Goal: Transaction & Acquisition: Download file/media

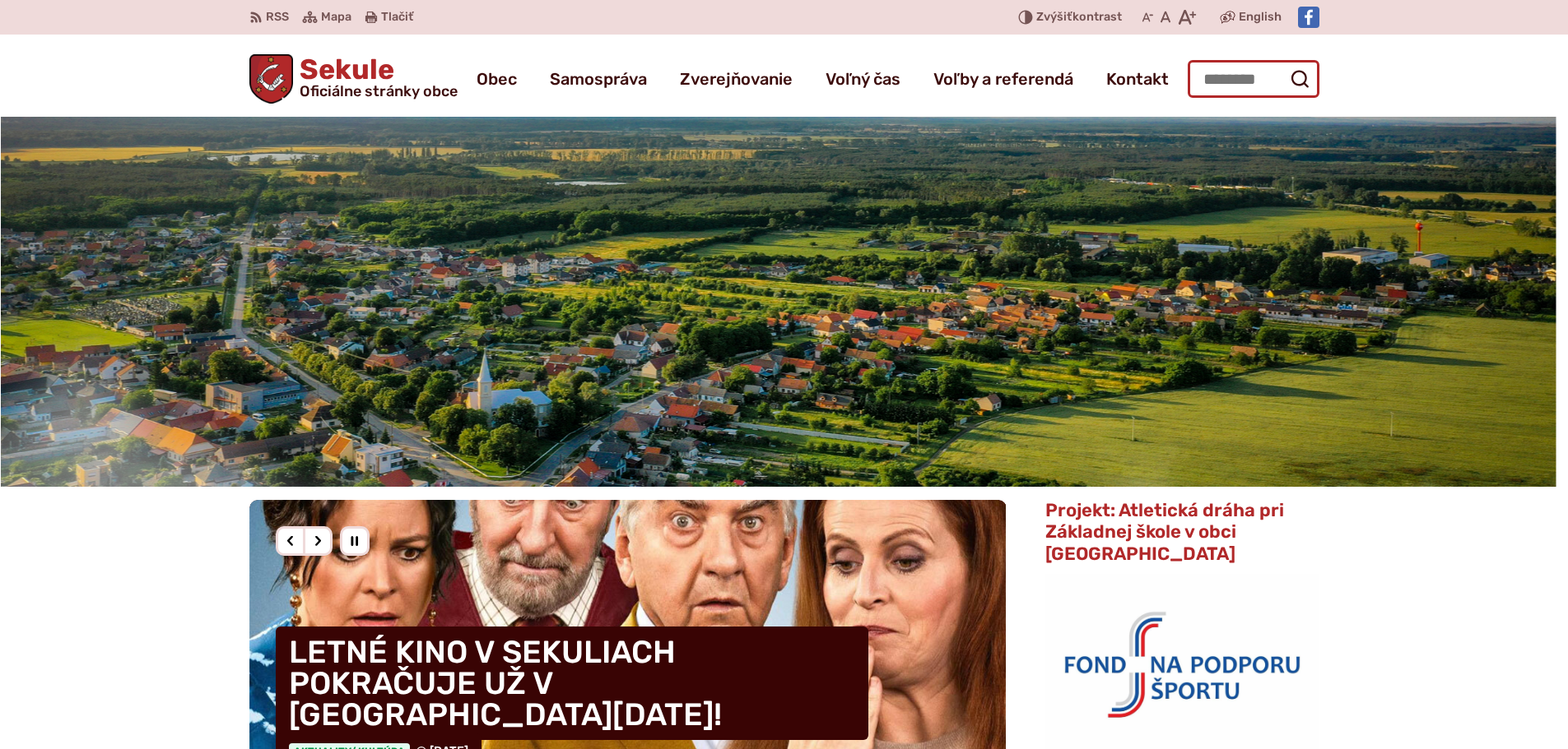
click at [1217, 78] on input "Hľadať:" at bounding box center [1253, 79] width 132 height 38
type input "******"
click at [1302, 78] on icon "submit" at bounding box center [1299, 79] width 20 height 20
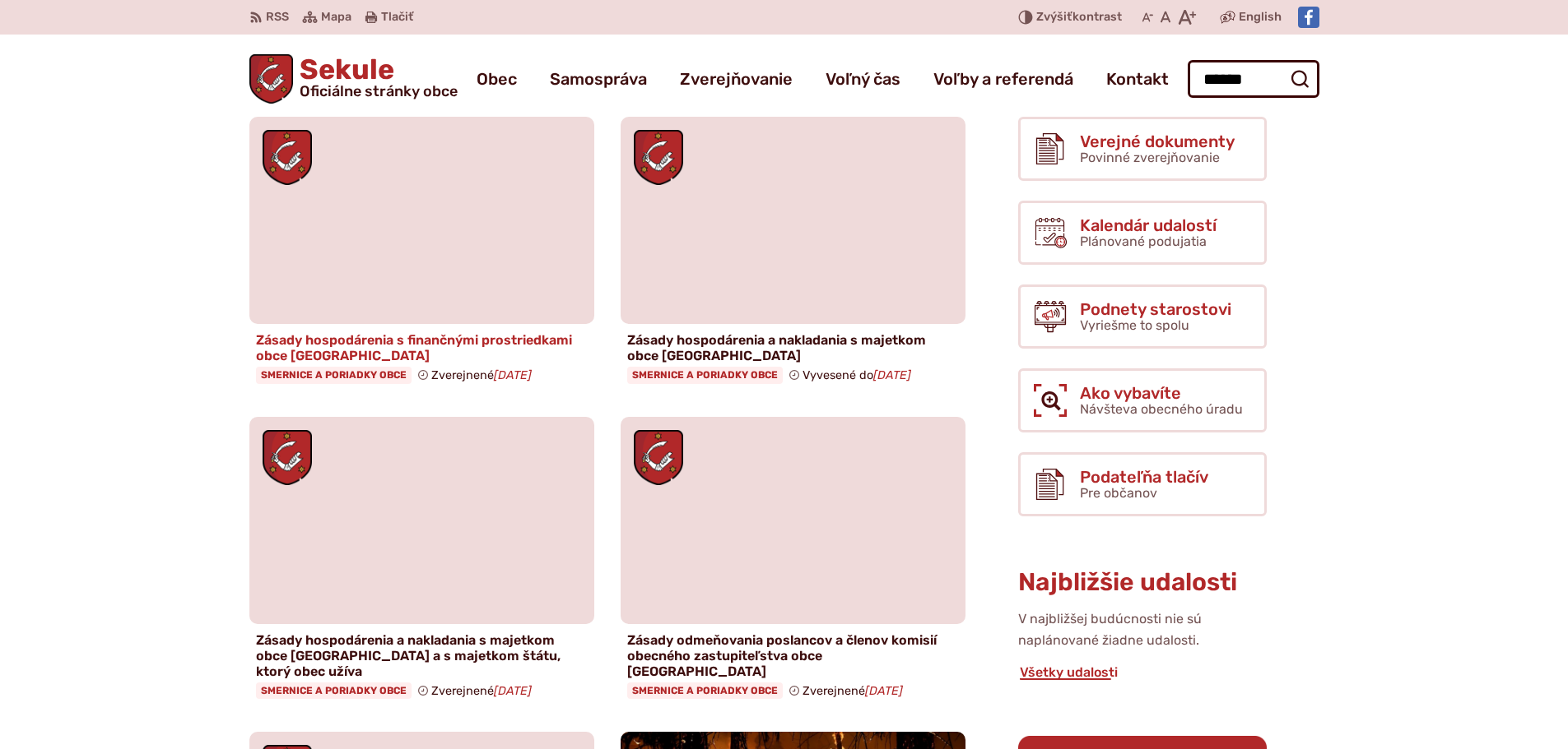
click at [389, 350] on h4 "Zásady hospodárenia s finančnými prostriedkami obce Sekule" at bounding box center [422, 348] width 332 height 31
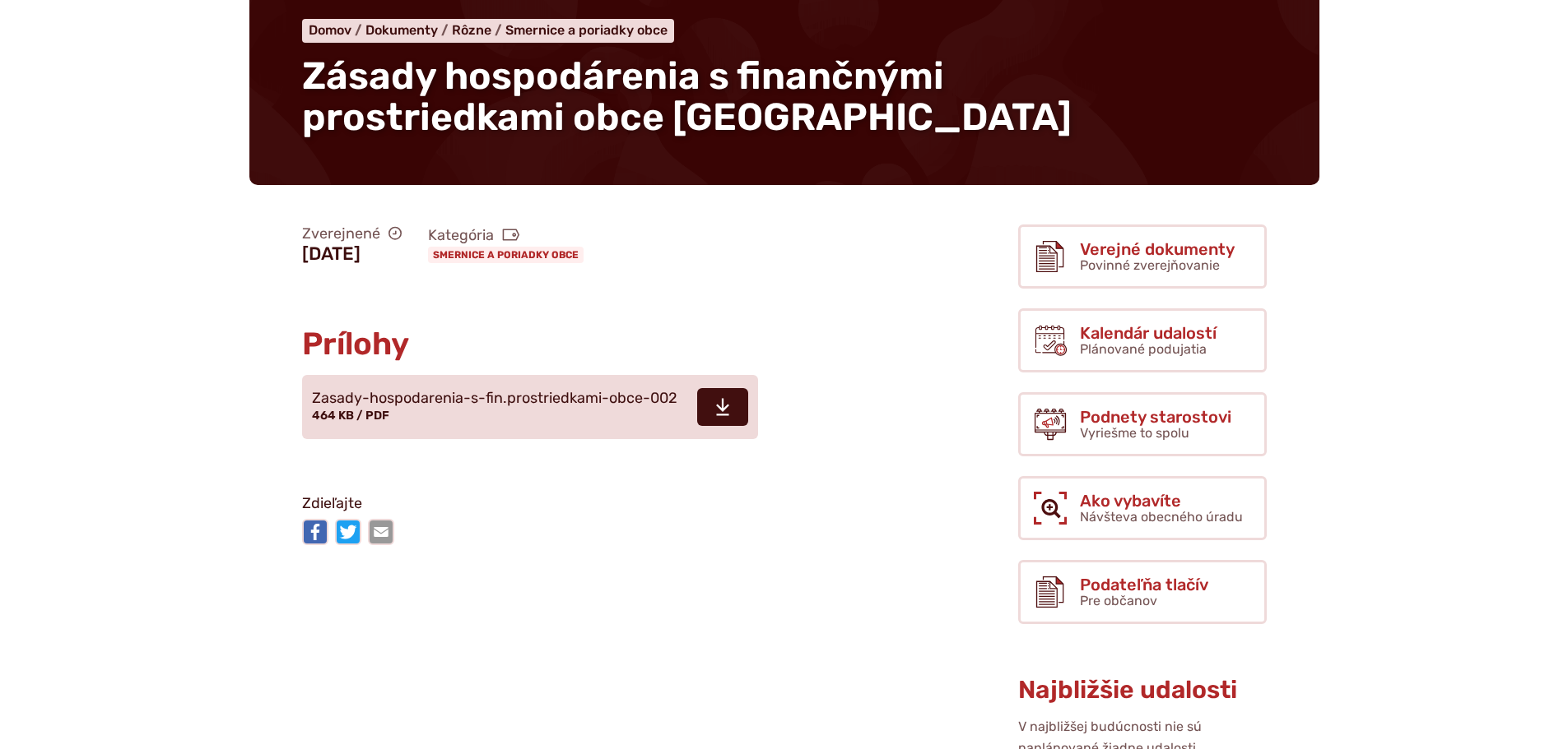
scroll to position [246, 0]
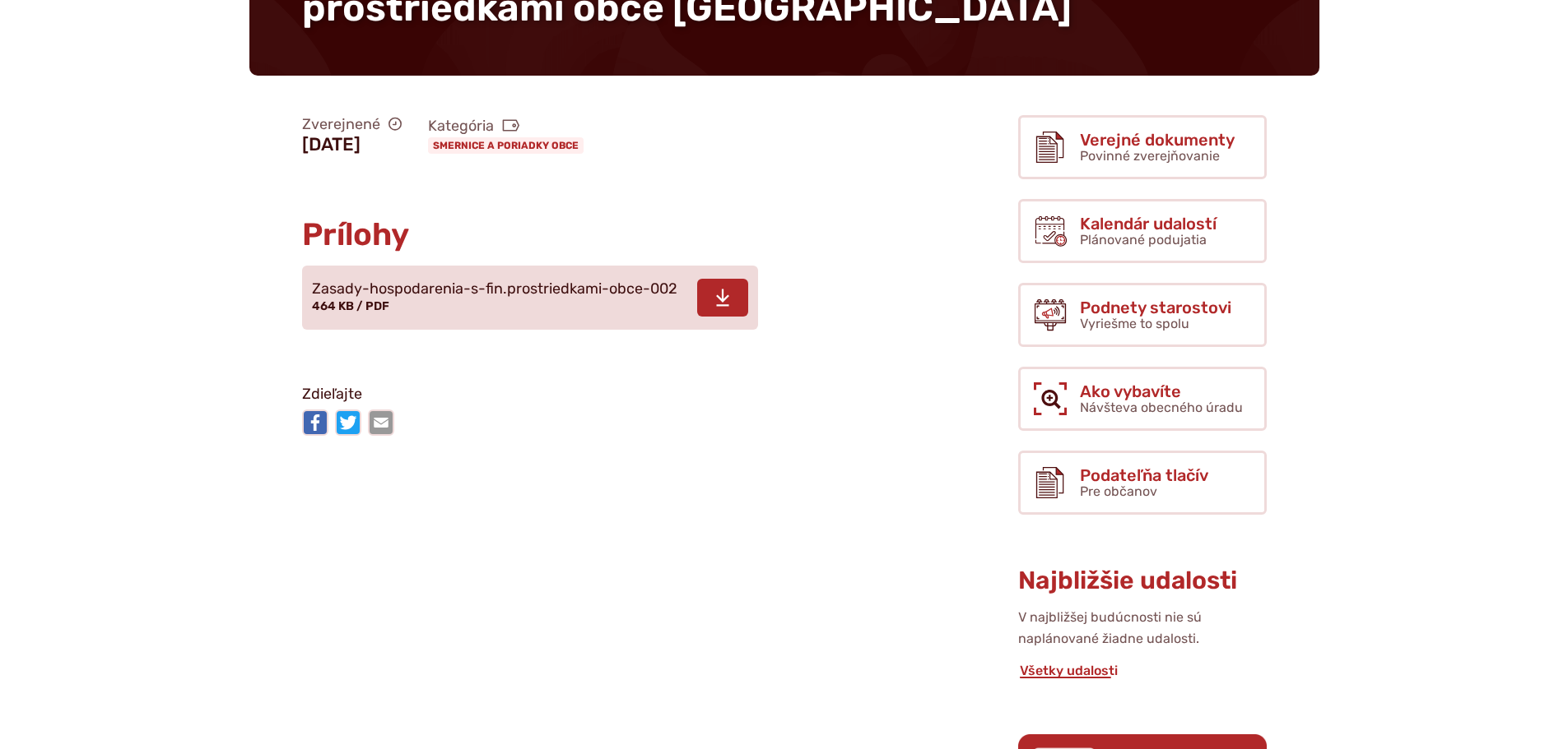
click at [684, 288] on link "Stiahnuť súbor Zasady-hospodarenia-s-fin.prostriedkami-obce-002 464 KB / PDF" at bounding box center [529, 298] width 456 height 64
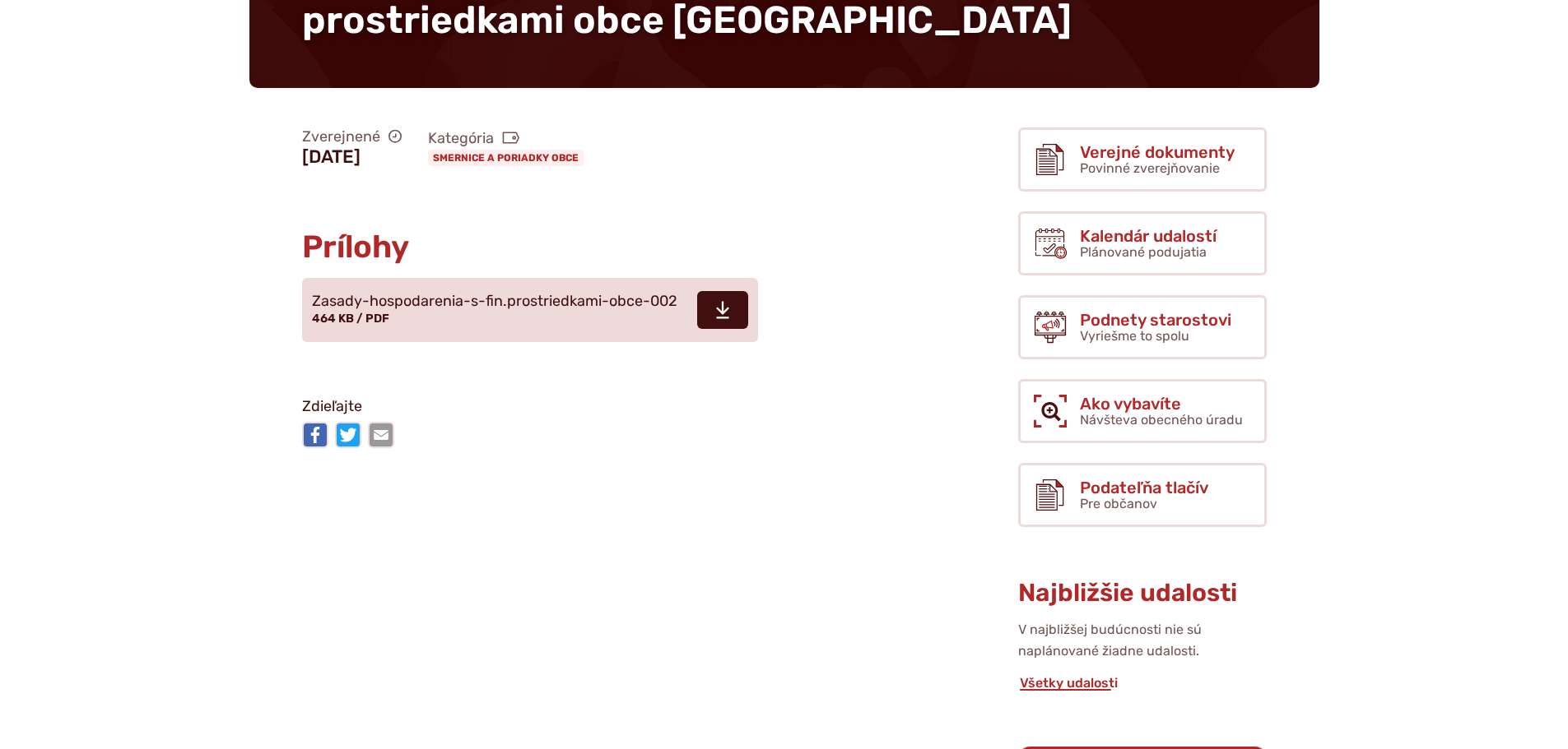
scroll to position [0, 0]
